Goal: Find specific fact: Find specific fact

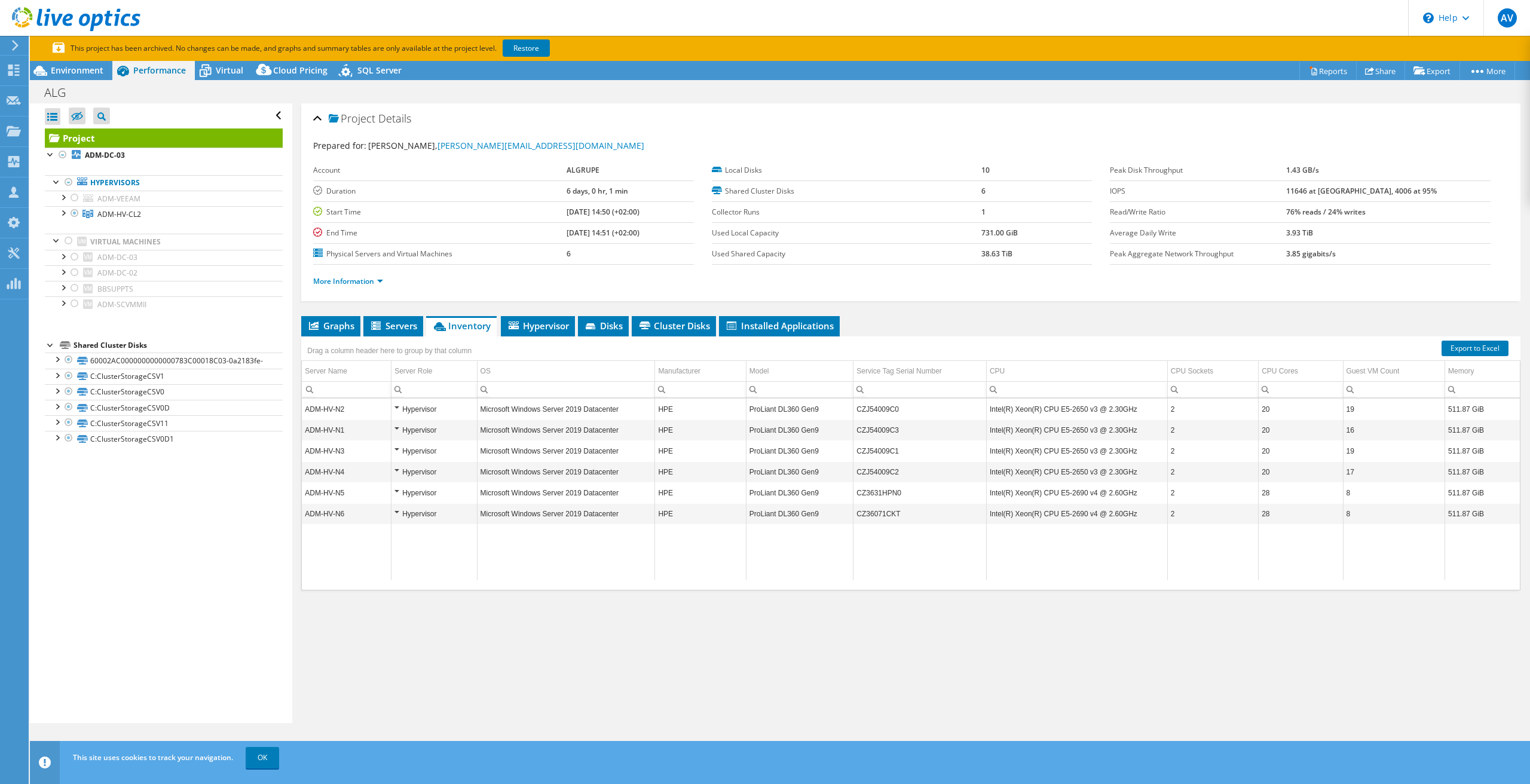
select select "EUFrankfurt"
select select "USD"
drag, startPoint x: 901, startPoint y: 411, endPoint x: 854, endPoint y: 410, distance: 47.0
click at [854, 410] on td "CZJ54009C0" at bounding box center [920, 409] width 133 height 21
copy td "CZJ54009C0"
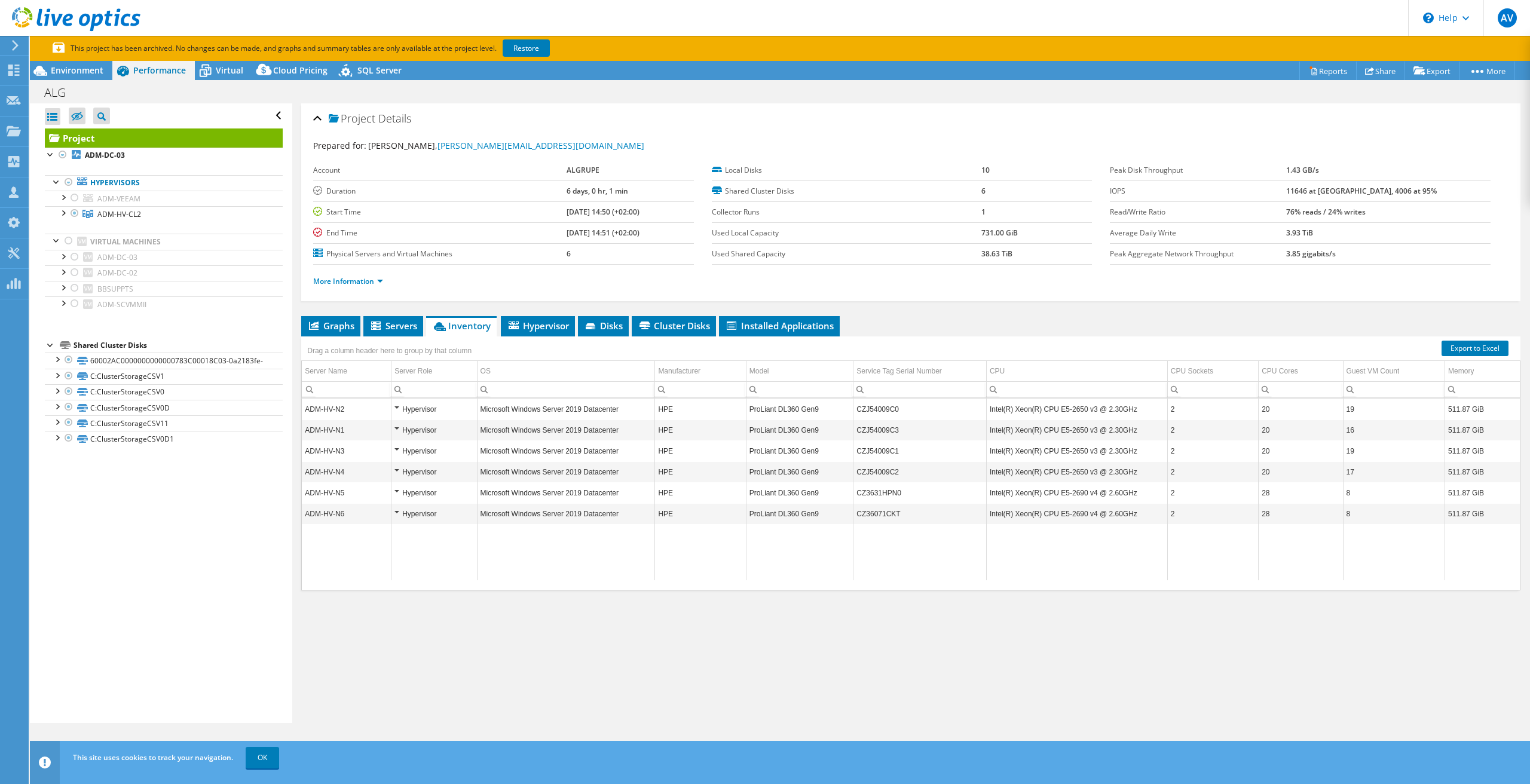
click at [884, 430] on td "CZJ54009C3" at bounding box center [920, 430] width 133 height 21
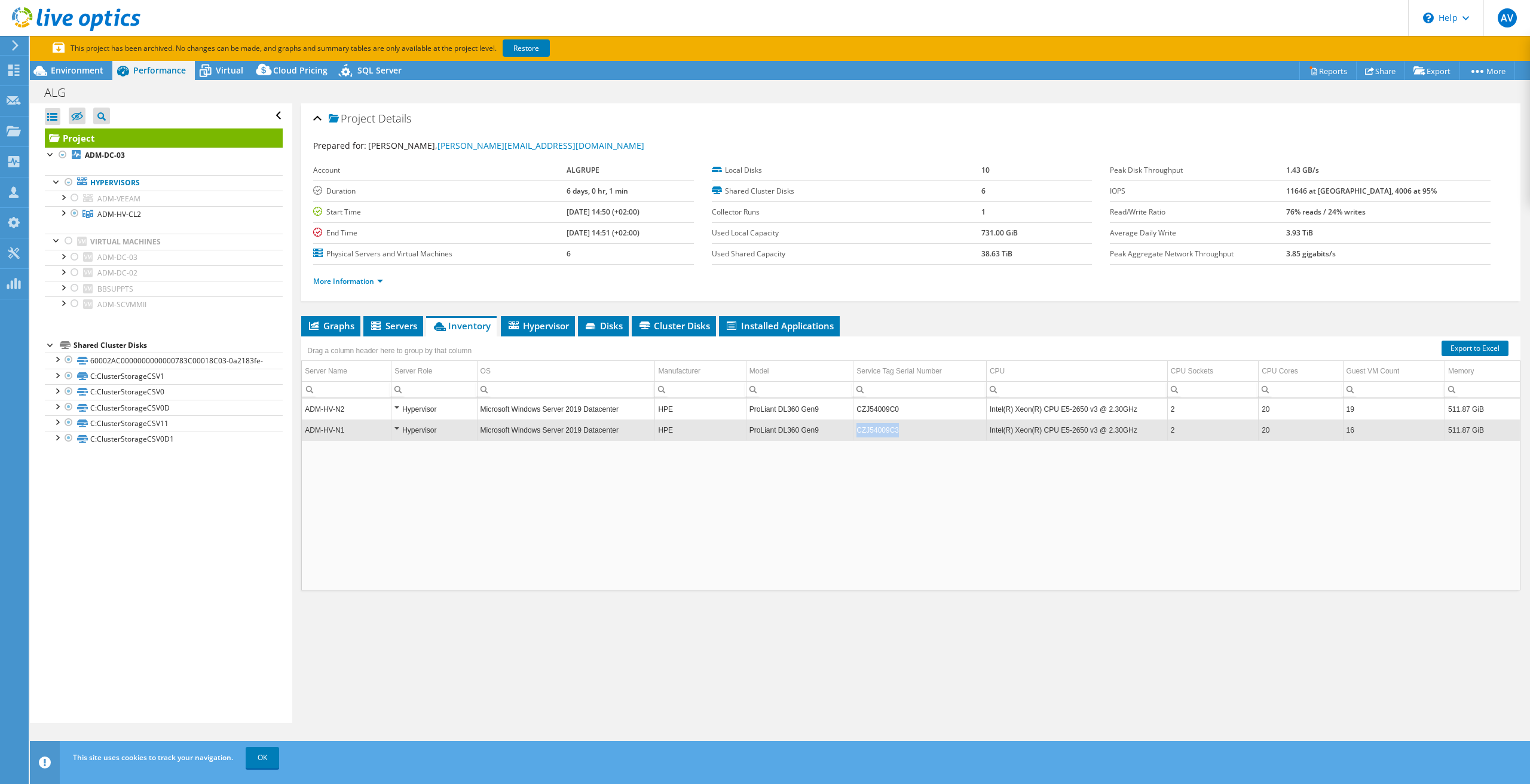
click at [884, 430] on td "CZJ54009C3" at bounding box center [920, 430] width 133 height 21
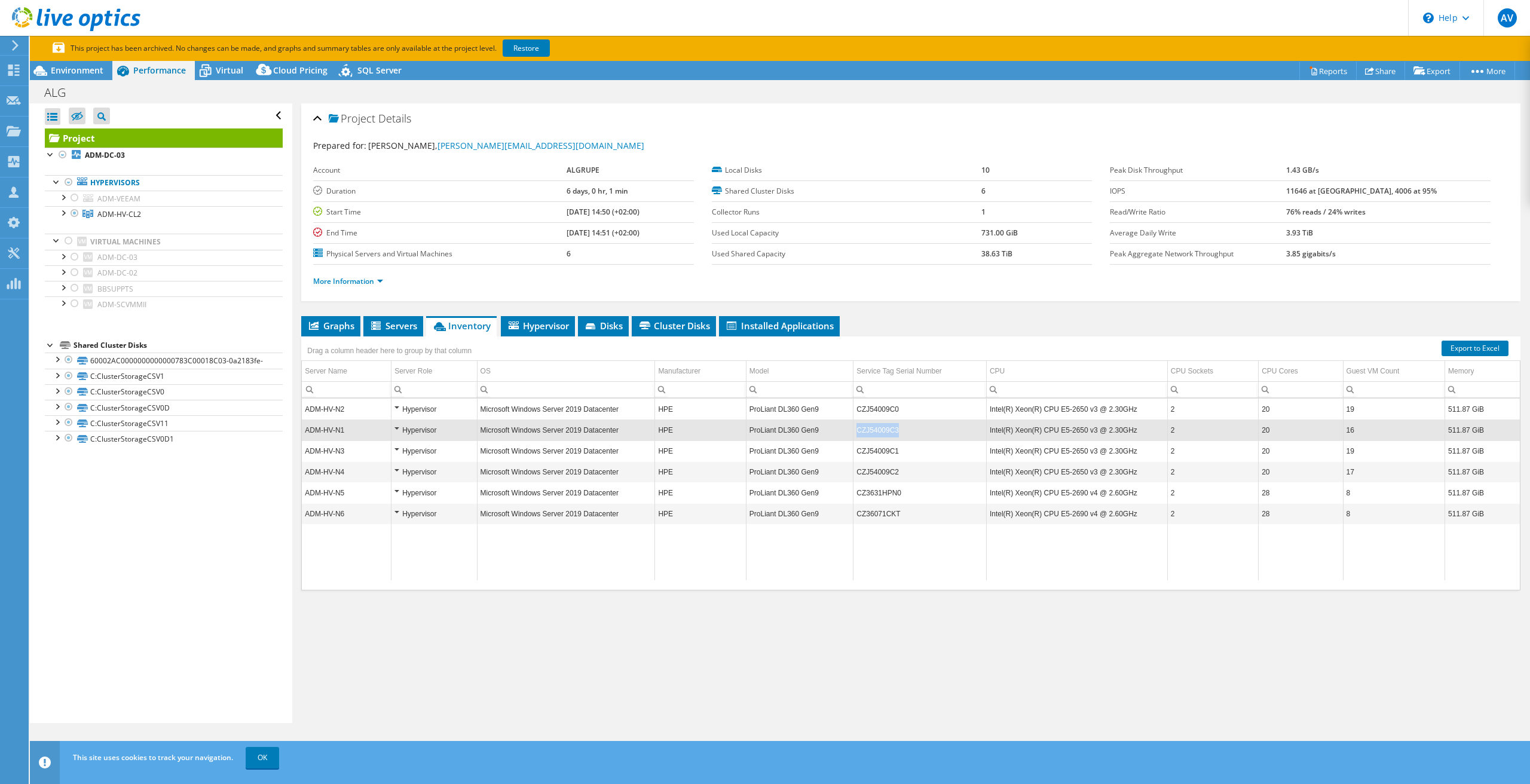
drag, startPoint x: 901, startPoint y: 431, endPoint x: 857, endPoint y: 431, distance: 44.0
click at [857, 431] on td "CZJ54009C3" at bounding box center [920, 430] width 133 height 21
click at [882, 431] on td "CZJ54009C3" at bounding box center [920, 430] width 133 height 21
click at [887, 429] on td "CZJ54009C3" at bounding box center [920, 430] width 133 height 21
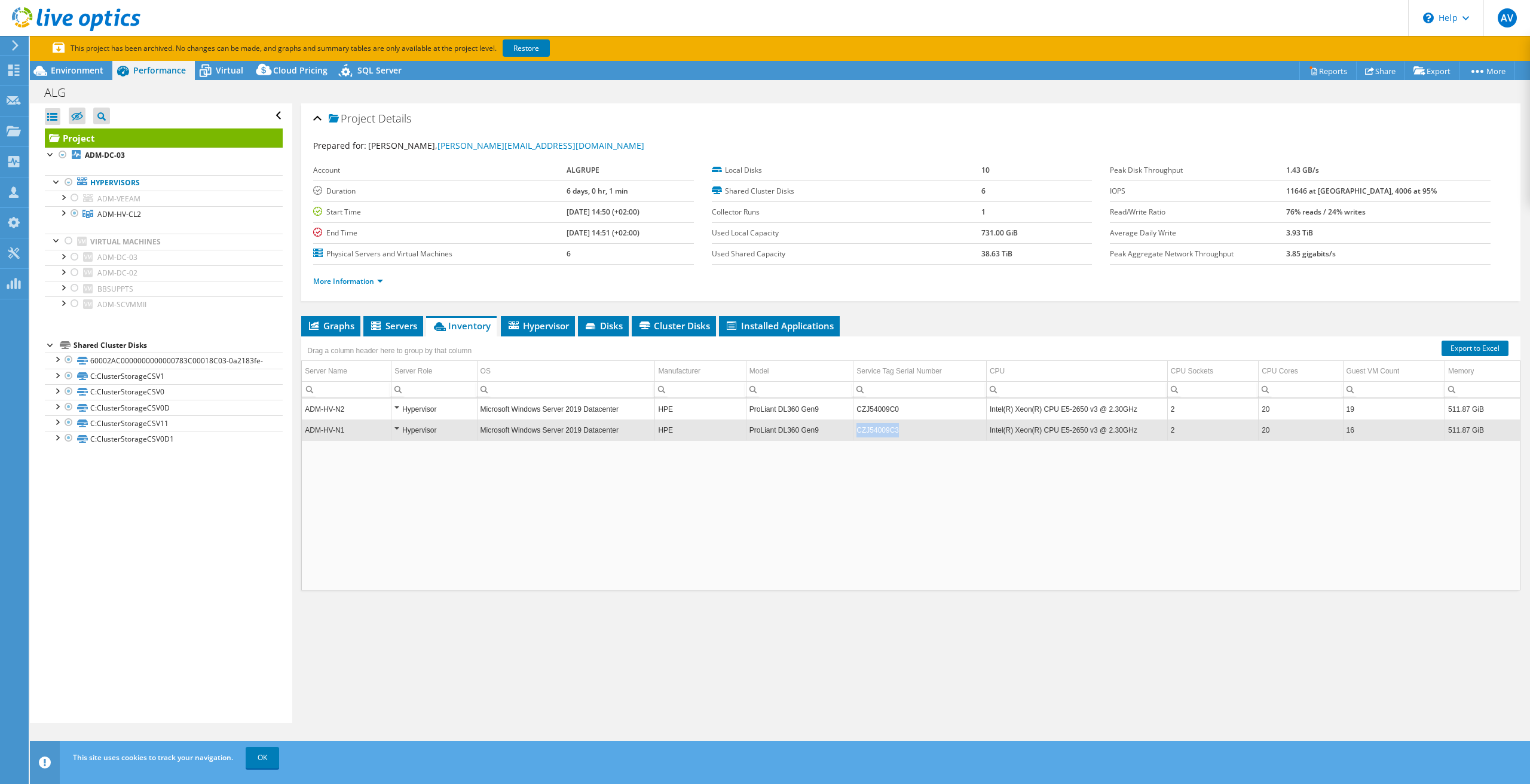
click at [887, 429] on td "CZJ54009C3" at bounding box center [920, 430] width 133 height 21
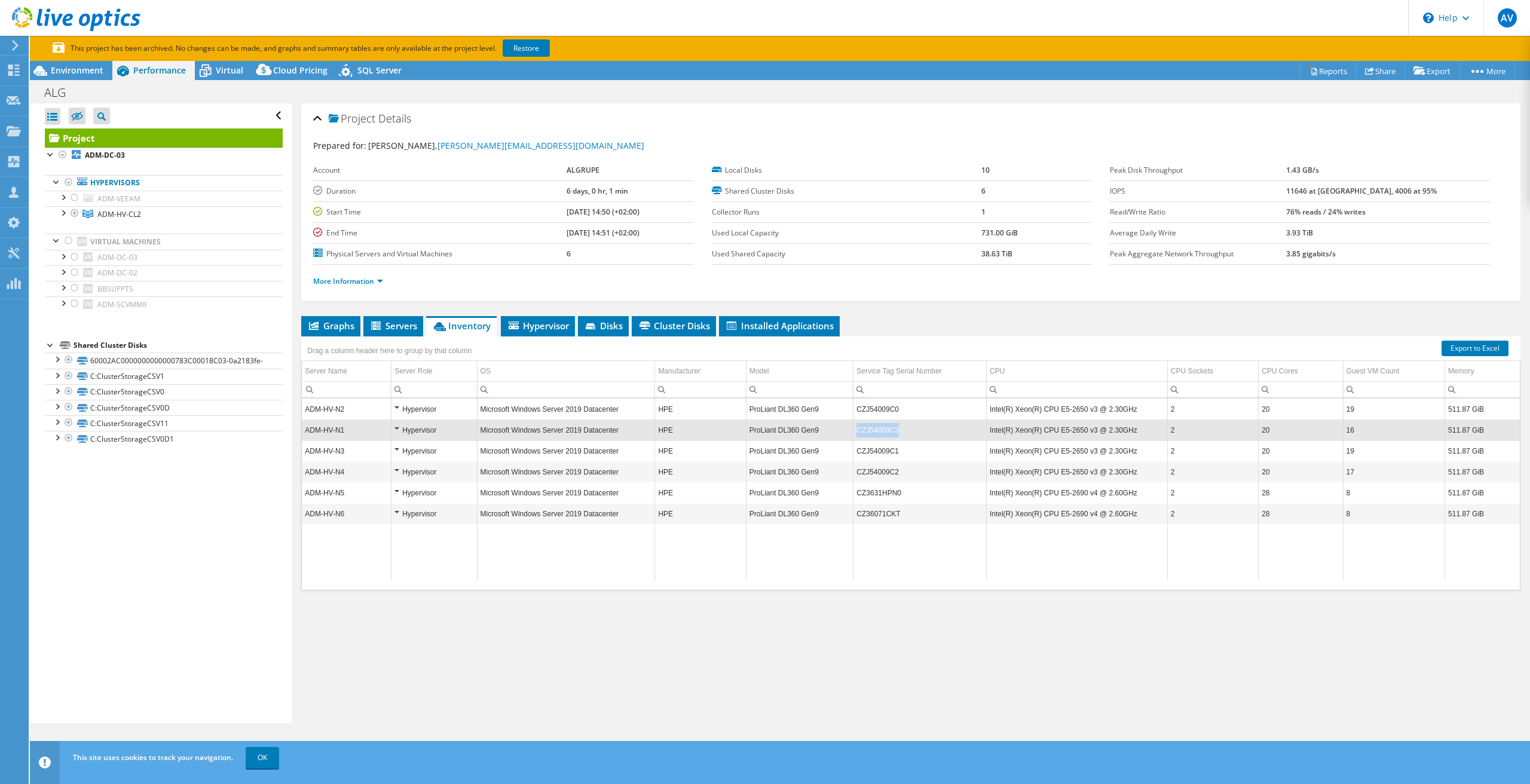
drag, startPoint x: 900, startPoint y: 431, endPoint x: 857, endPoint y: 432, distance: 43.0
click at [857, 432] on td "CZJ54009C3" at bounding box center [920, 430] width 133 height 21
copy td "CZJ54009C3"
drag, startPoint x: 904, startPoint y: 494, endPoint x: 856, endPoint y: 491, distance: 48.1
click at [856, 491] on td "CZ3631HPN0" at bounding box center [920, 492] width 133 height 21
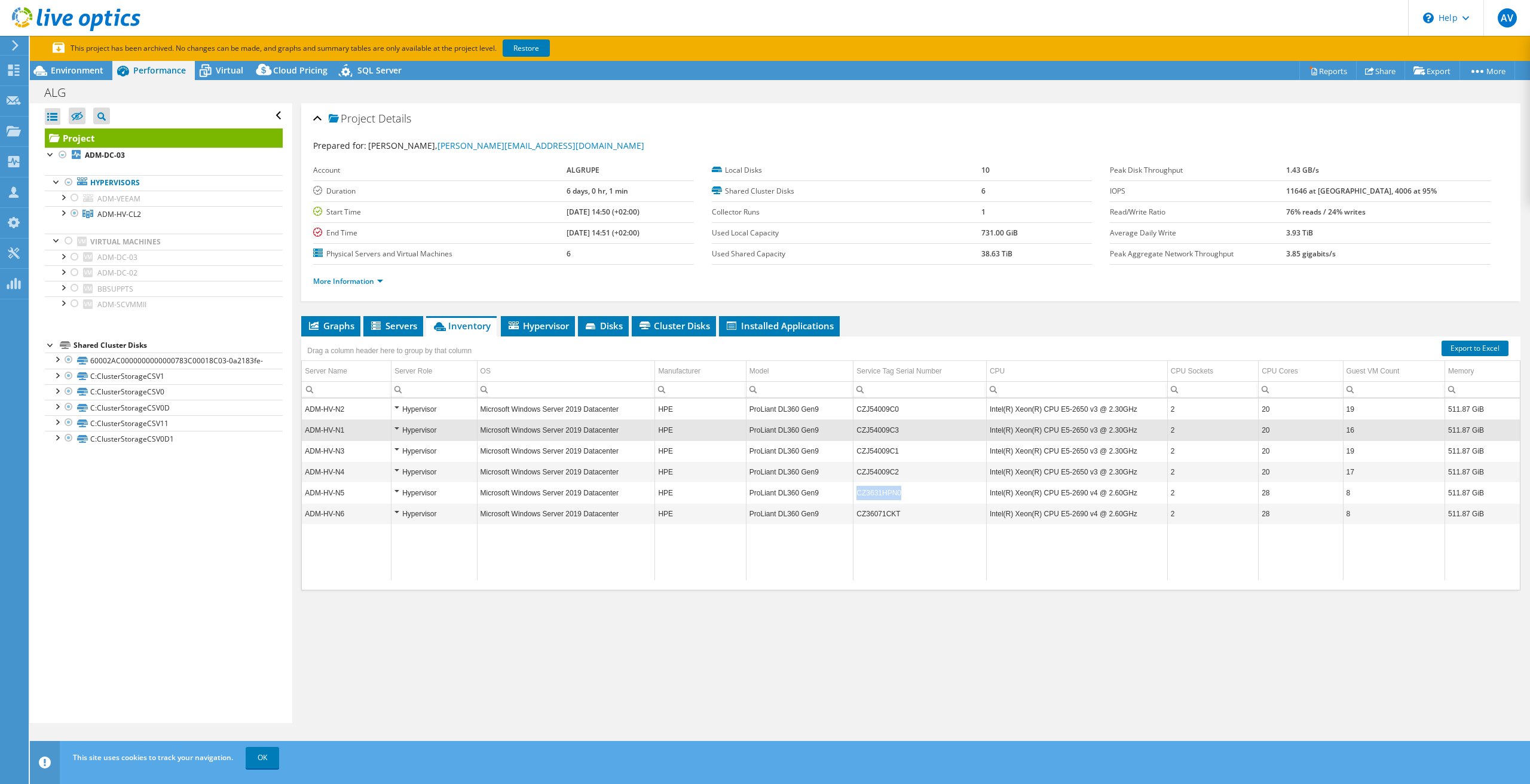
copy td "CZ3631HPN0"
drag, startPoint x: 907, startPoint y: 516, endPoint x: 862, endPoint y: 511, distance: 45.3
click at [857, 514] on td "CZ36071CKT" at bounding box center [920, 513] width 133 height 21
copy td "CZ36071CKT"
